Goal: Navigation & Orientation: Find specific page/section

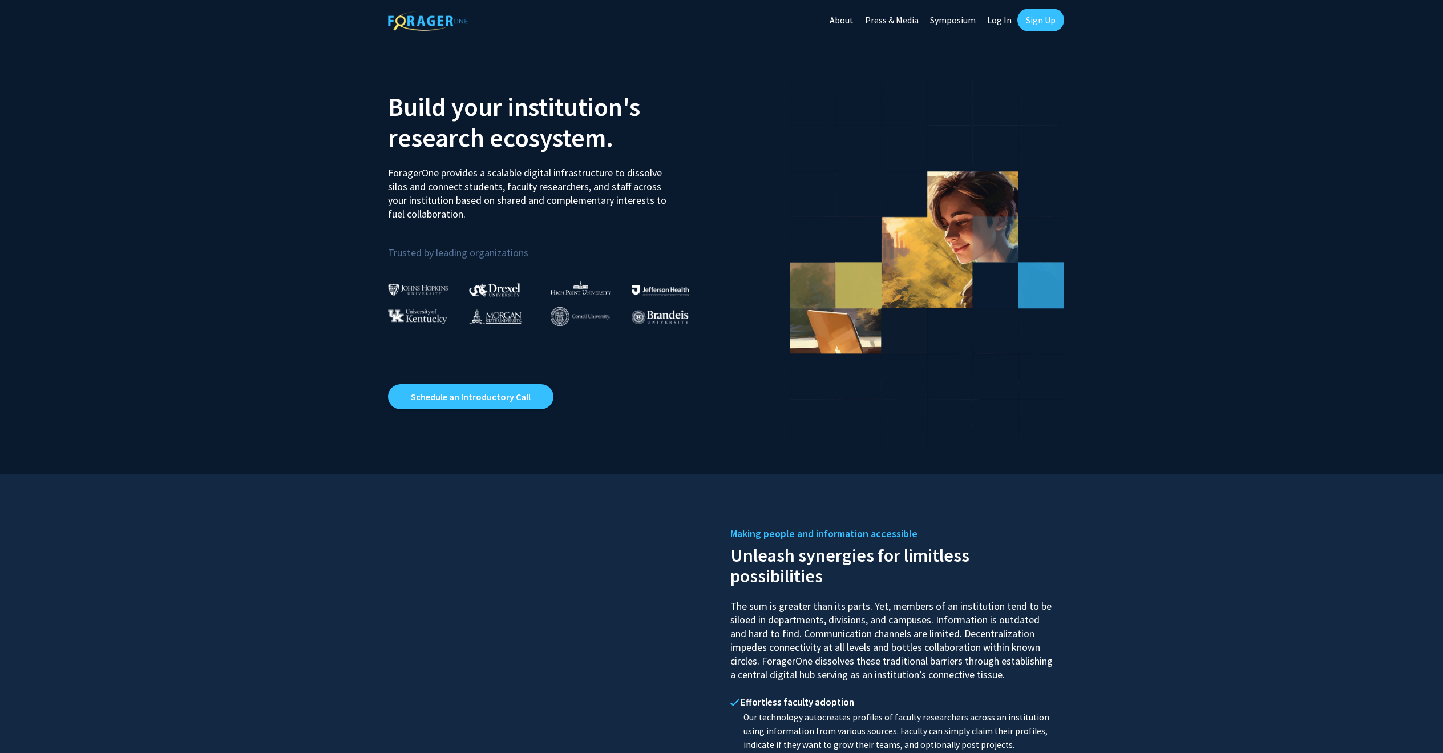
click at [992, 23] on link "Log In" at bounding box center [999, 20] width 36 height 40
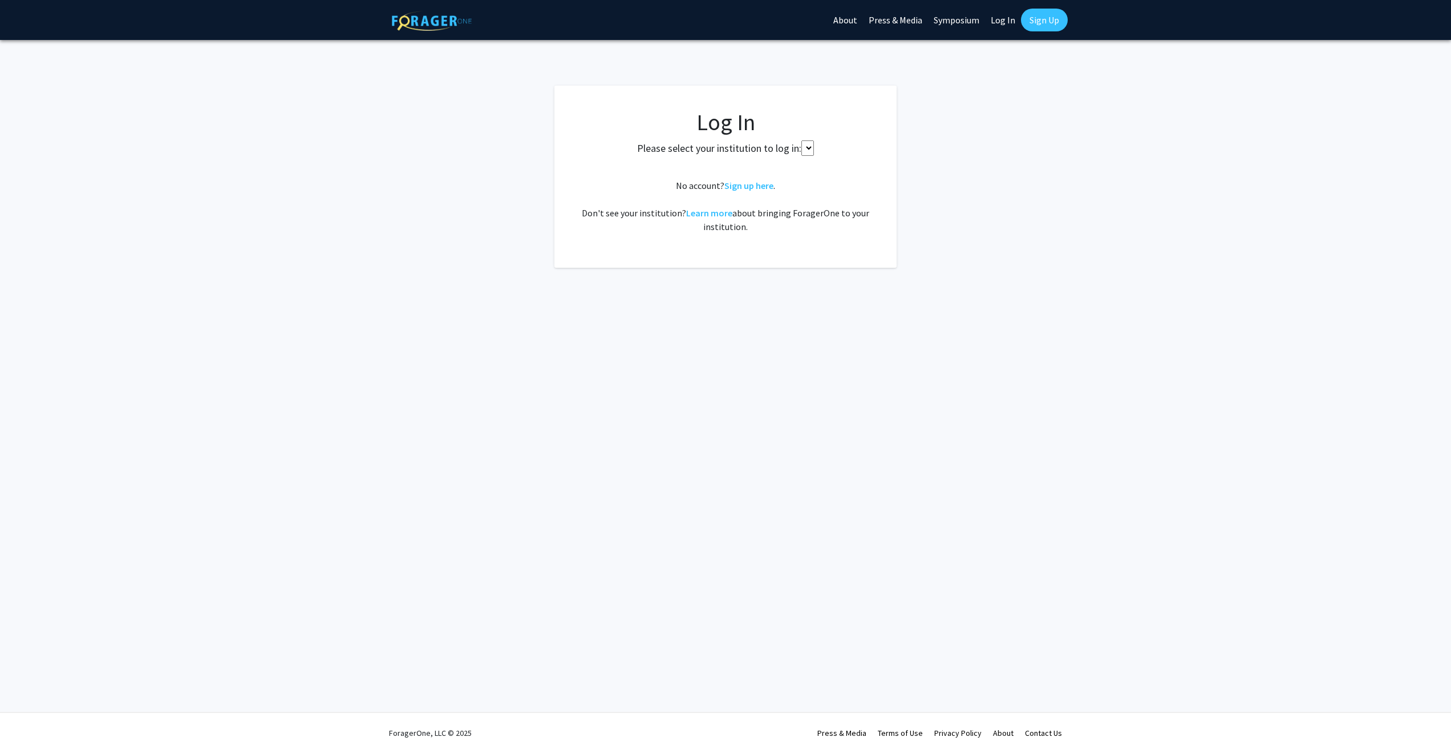
select select
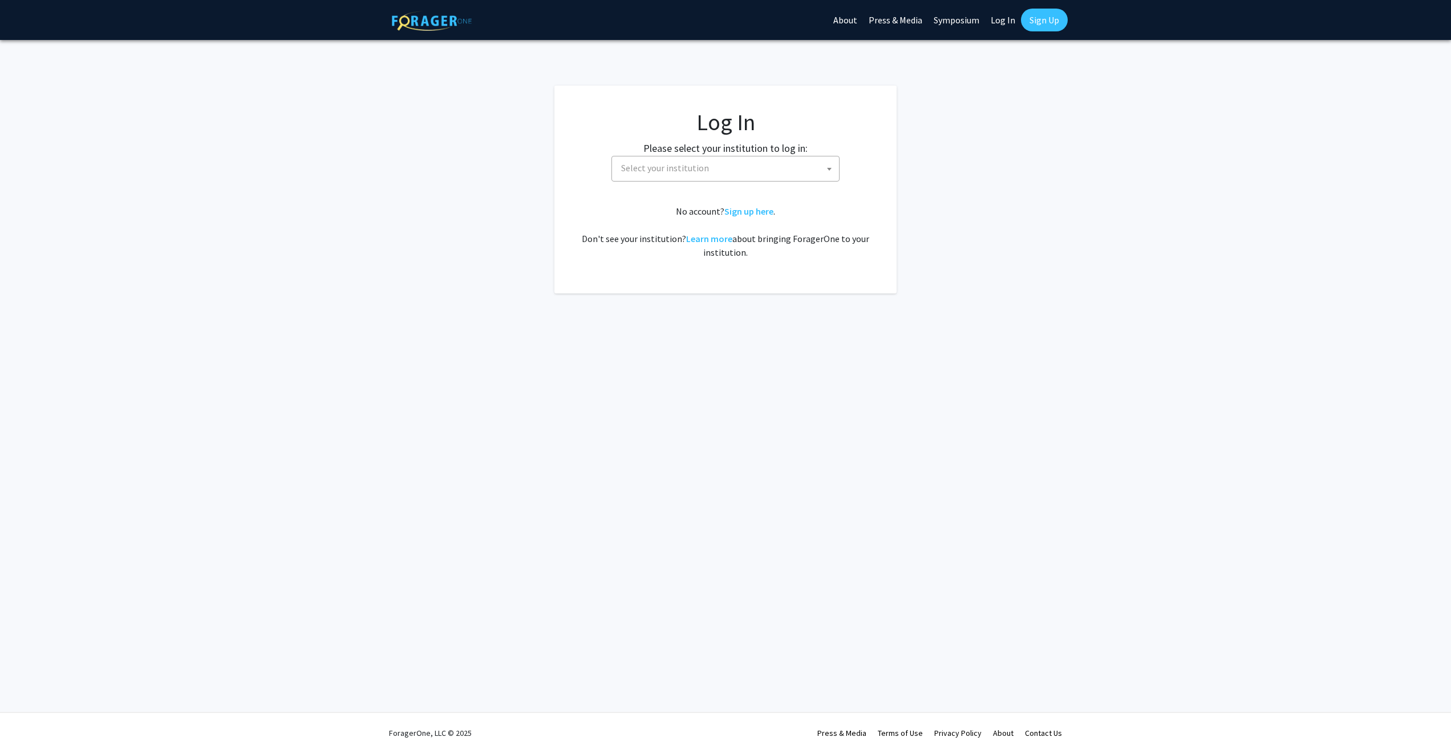
click at [731, 168] on span "Select your institution" at bounding box center [728, 167] width 223 height 23
type input "Johns"
select select "1"
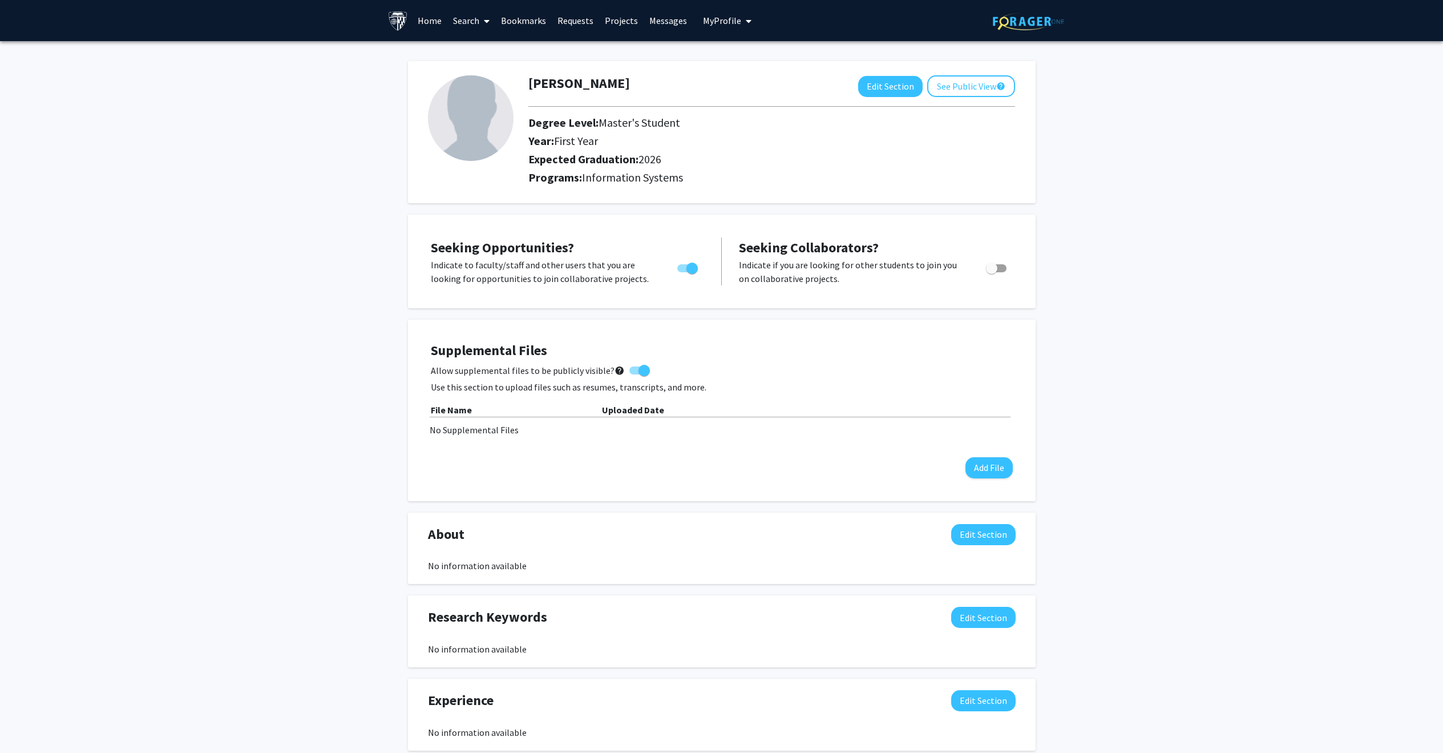
click at [670, 23] on link "Messages" at bounding box center [668, 21] width 49 height 40
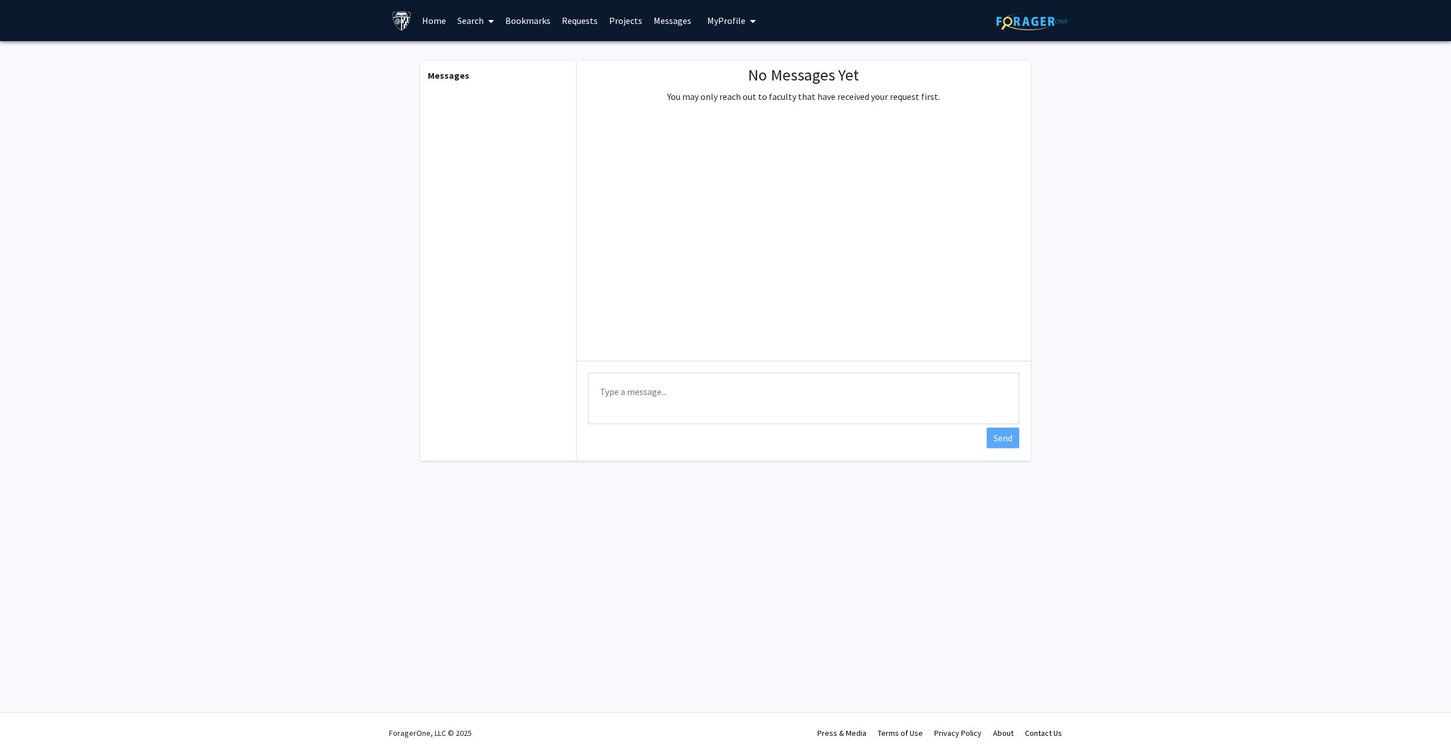
click at [621, 22] on link "Projects" at bounding box center [626, 21] width 45 height 40
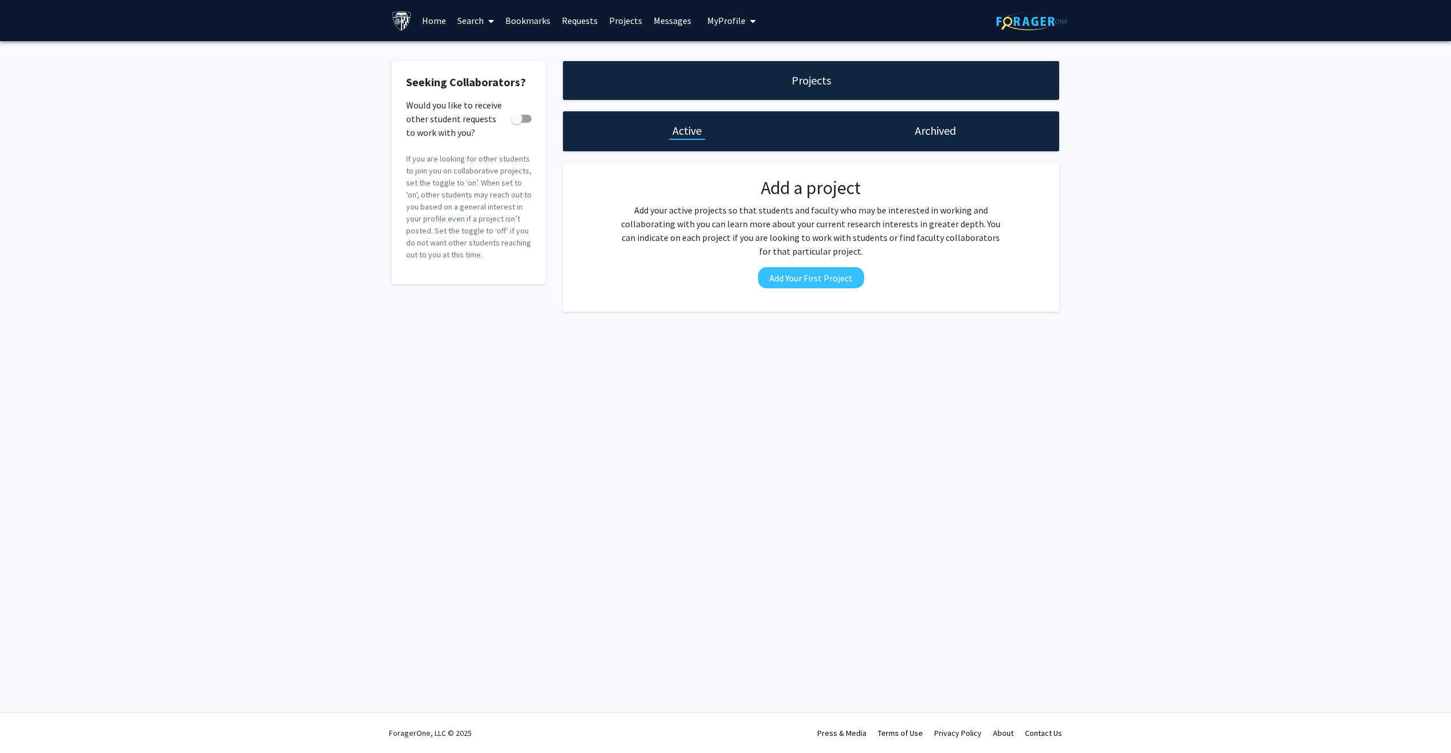
click at [433, 20] on link "Home" at bounding box center [434, 21] width 35 height 40
